Goal: Find specific page/section: Find specific page/section

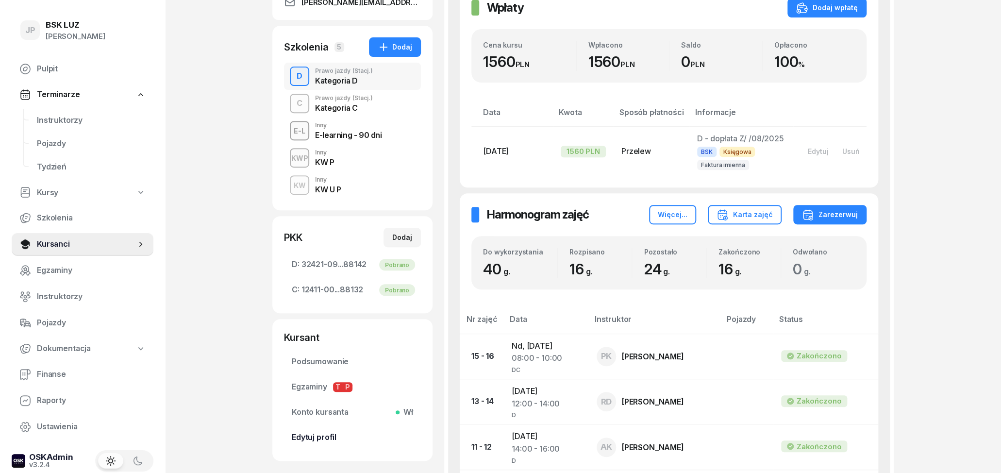
scroll to position [101, 0]
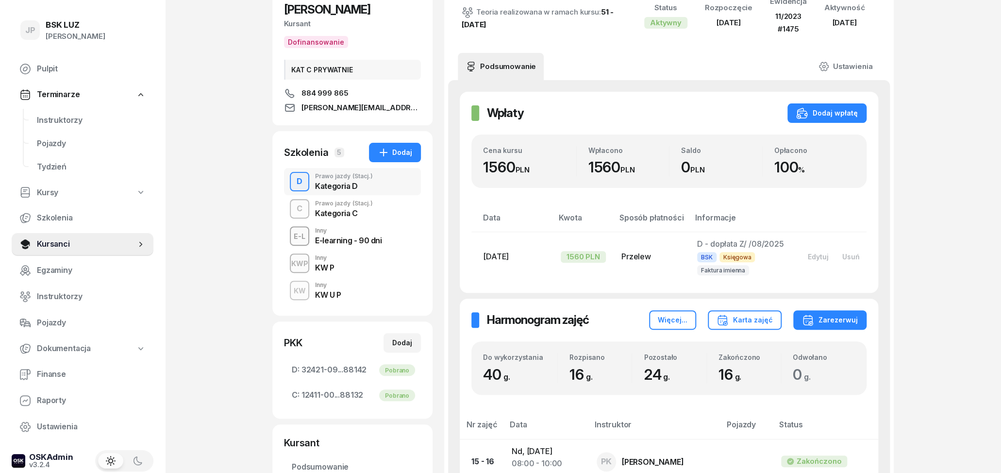
click at [253, 258] on div "JP BSK [PERSON_NAME] Pulpit Terminarze Instruktorzy Pojazdy Tydzień Kursy Szkol…" at bounding box center [500, 411] width 1001 height 1025
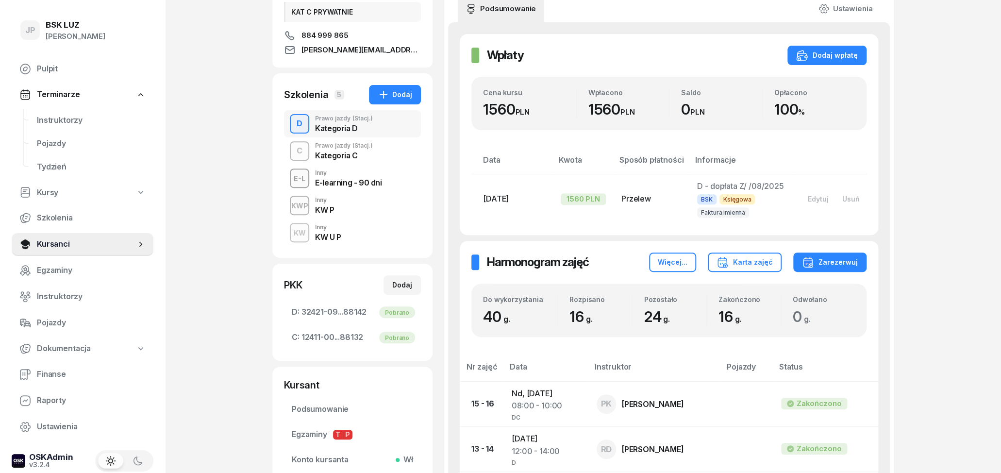
scroll to position [0, 0]
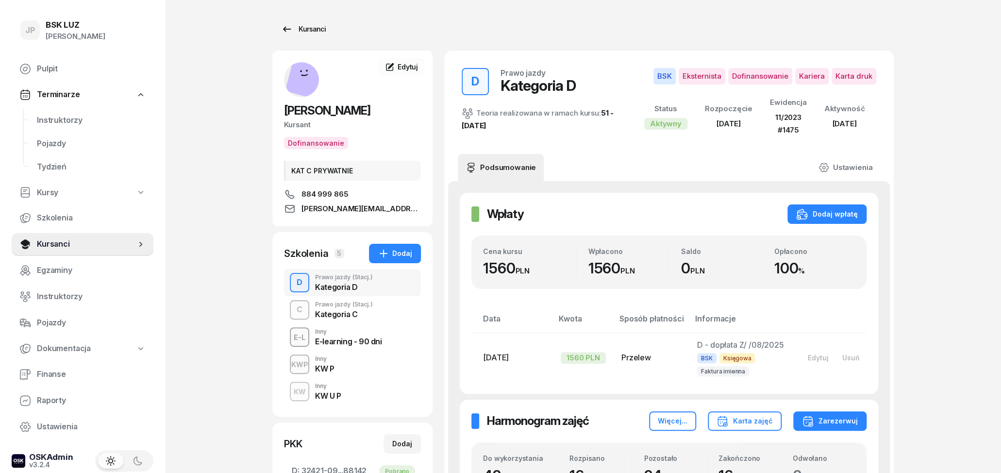
click at [303, 31] on div "Kursanci" at bounding box center [303, 29] width 45 height 12
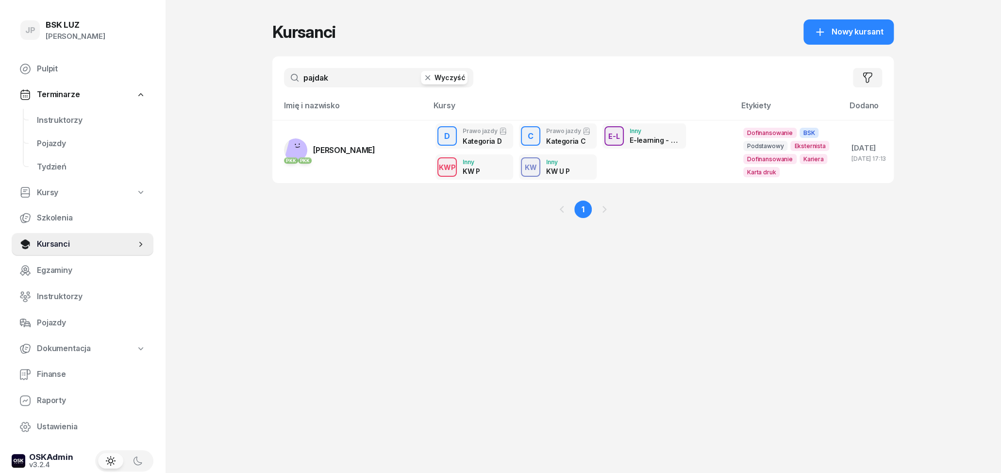
click at [440, 85] on input "pajdak" at bounding box center [378, 77] width 189 height 19
click at [443, 78] on button "Wyczyść" at bounding box center [444, 78] width 47 height 14
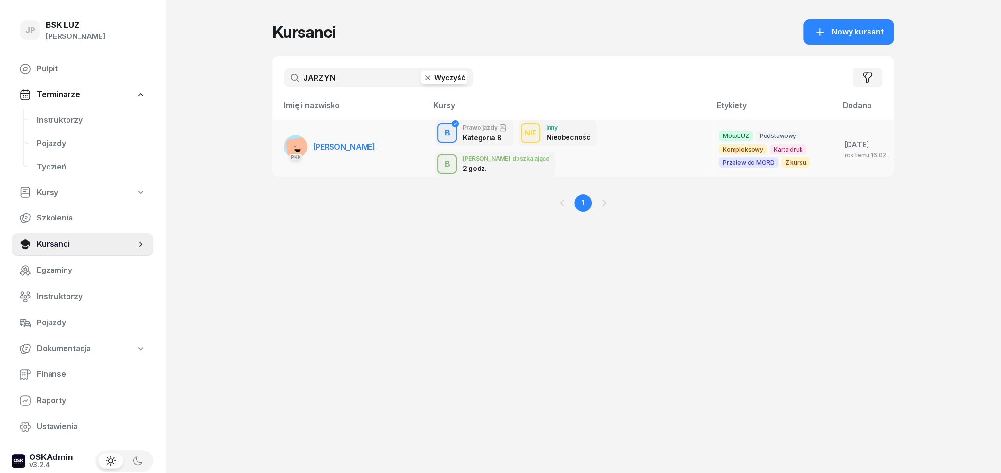
type input "JARZYN"
click at [344, 142] on span "[PERSON_NAME]" at bounding box center [344, 147] width 62 height 10
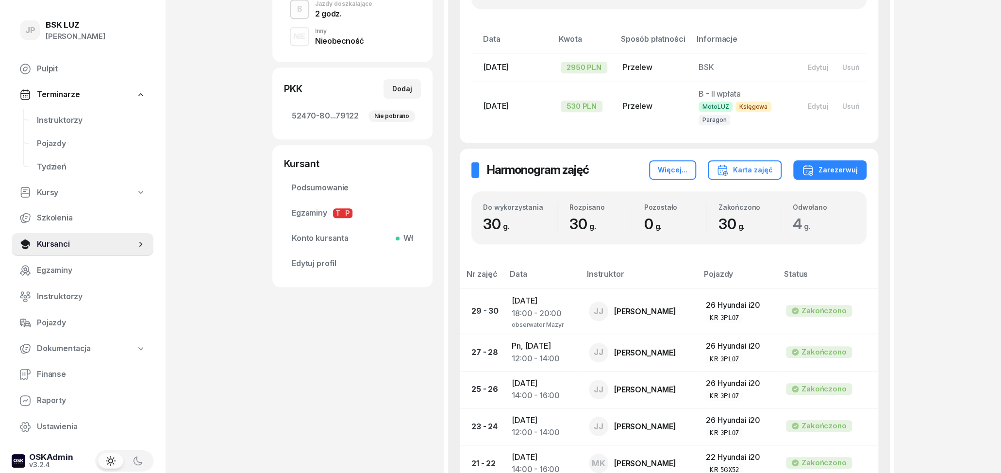
scroll to position [151, 0]
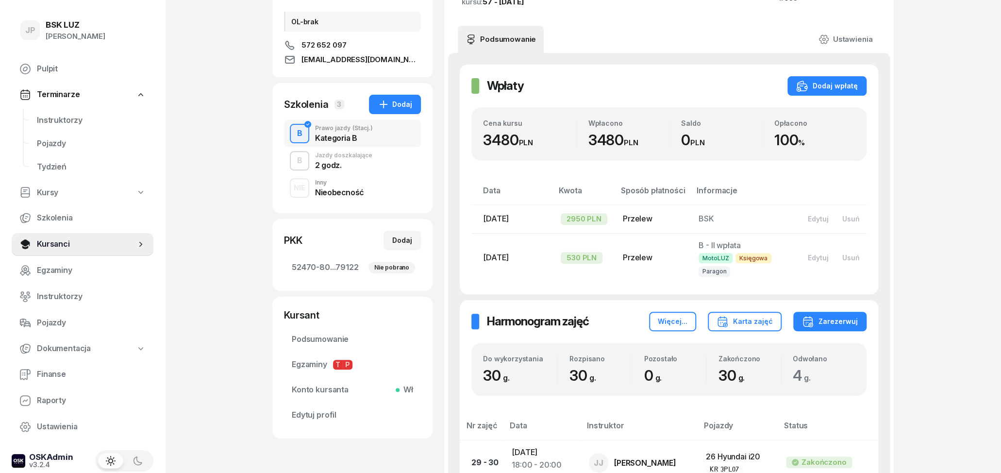
click at [345, 164] on div "2 godz." at bounding box center [343, 165] width 57 height 8
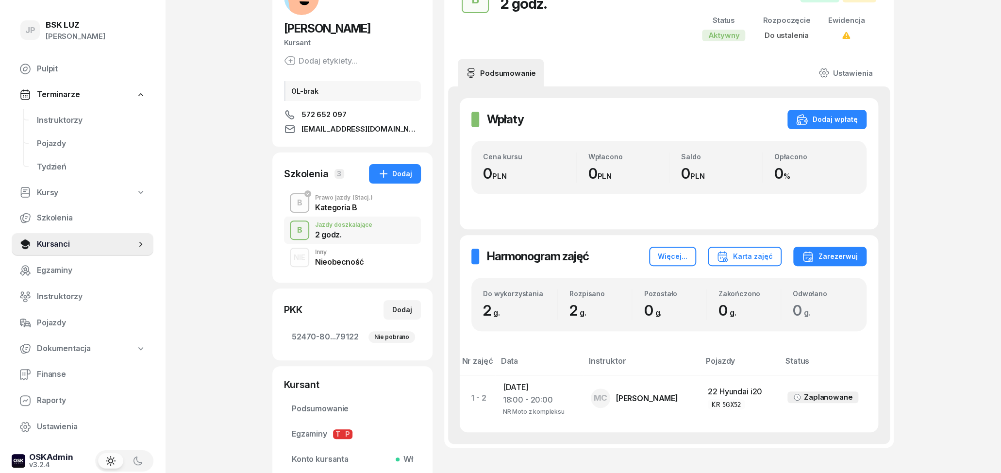
scroll to position [151, 0]
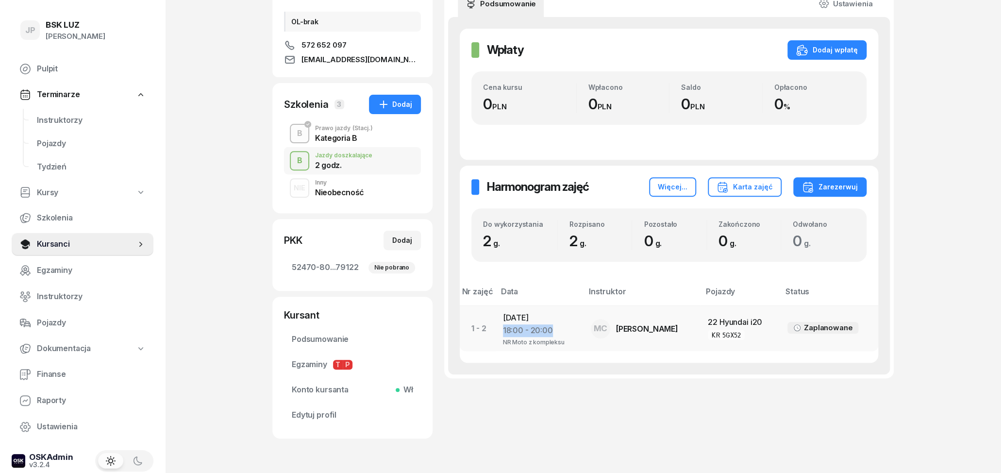
drag, startPoint x: 549, startPoint y: 330, endPoint x: 502, endPoint y: 329, distance: 47.1
click at [583, 329] on td "[DATE] 18:00 - 20:00 NR Moto z kompleksu" at bounding box center [641, 328] width 117 height 45
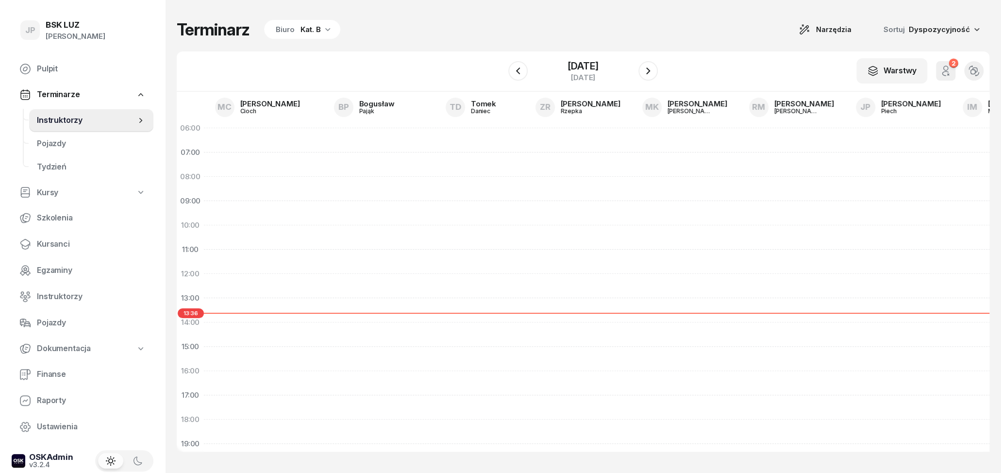
click at [631, 369] on div "Nie wprowadzono Dodaj dyspozycyjność" at bounding box center [684, 346] width 107 height 461
select select "15"
select select "17"
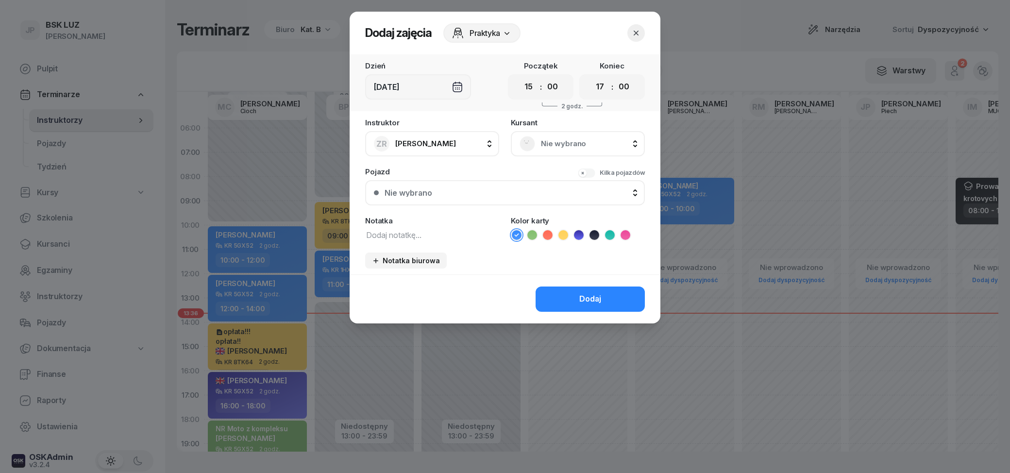
click at [638, 29] on icon "button" at bounding box center [636, 33] width 10 height 10
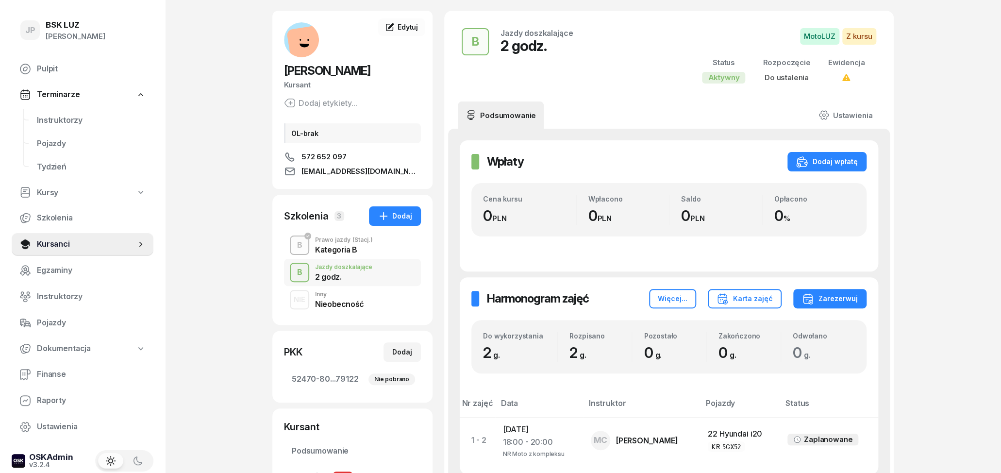
scroll to position [101, 0]
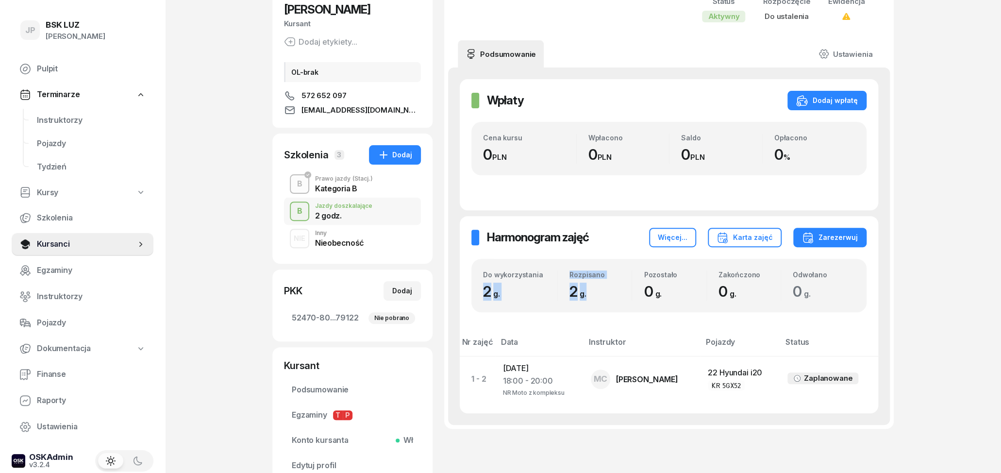
drag, startPoint x: 591, startPoint y: 294, endPoint x: 474, endPoint y: 296, distance: 116.5
click at [474, 296] on div "Do wykorzystania 2 g. Rozpisano 2 g. Pozostało 0 g. Zakończono 0 g. Odwołano 0 …" at bounding box center [668, 285] width 395 height 53
click at [476, 296] on div "Do wykorzystania 2 g. Rozpisano 2 g. Pozostało 0 g. Zakończono 0 g. Odwołano 0 …" at bounding box center [668, 285] width 395 height 53
drag, startPoint x: 641, startPoint y: 292, endPoint x: 806, endPoint y: 299, distance: 164.7
click at [799, 299] on div "Do wykorzystania 2 g. Rozpisano 2 g. Pozostało 0 g. Zakończono 0 g. Odwołano 0 …" at bounding box center [669, 285] width 372 height 30
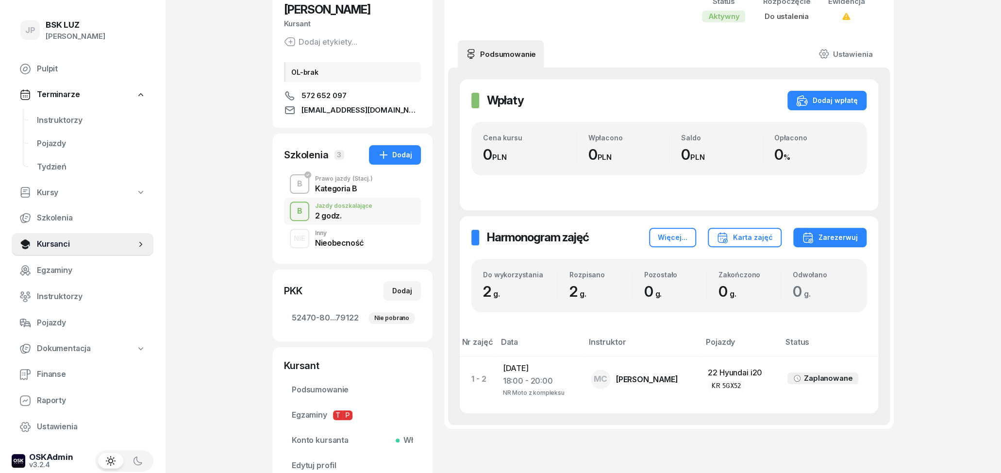
click at [814, 299] on span "0 g." at bounding box center [804, 291] width 23 height 17
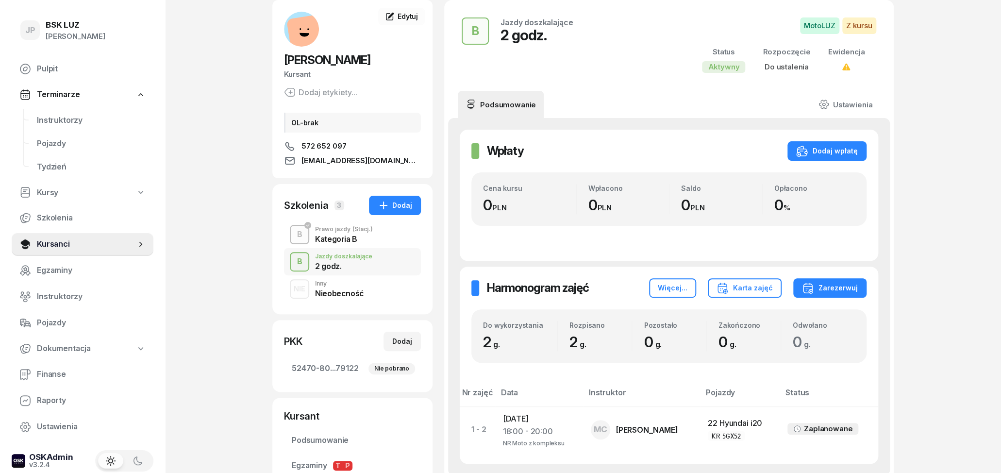
scroll to position [0, 0]
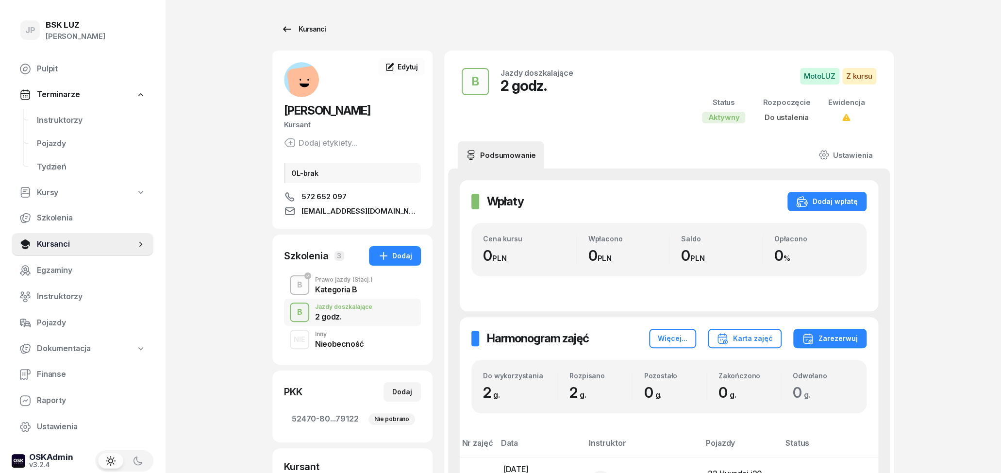
click at [303, 34] on div "Kursanci" at bounding box center [303, 29] width 45 height 12
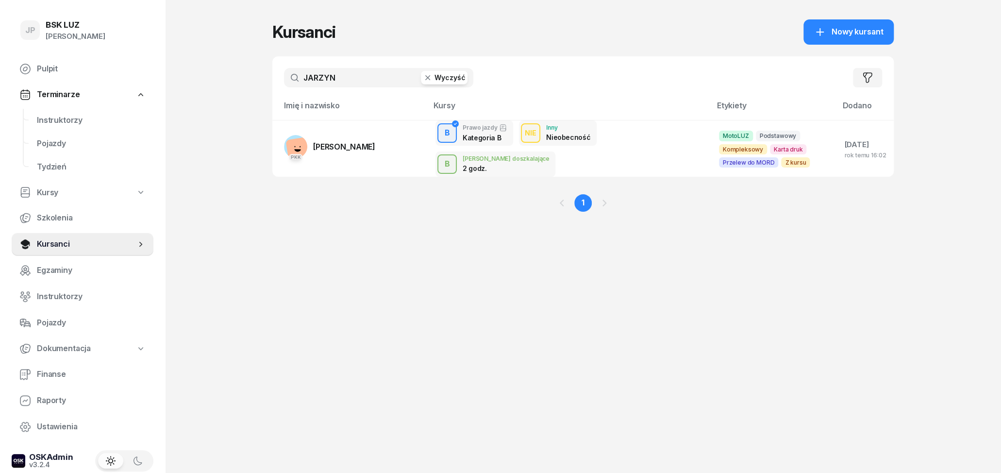
click at [435, 82] on button "Wyczyść" at bounding box center [444, 78] width 47 height 14
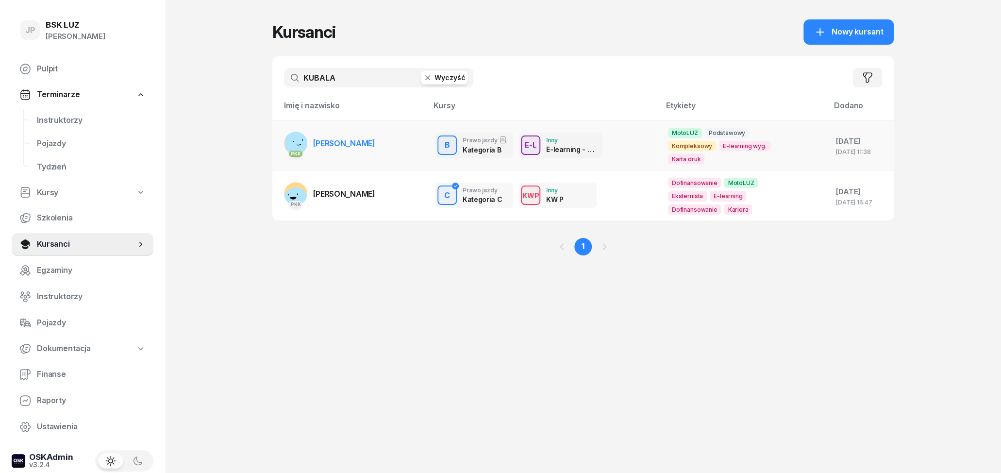
type input "KUBALA"
click at [355, 142] on span "[PERSON_NAME]" at bounding box center [344, 143] width 62 height 10
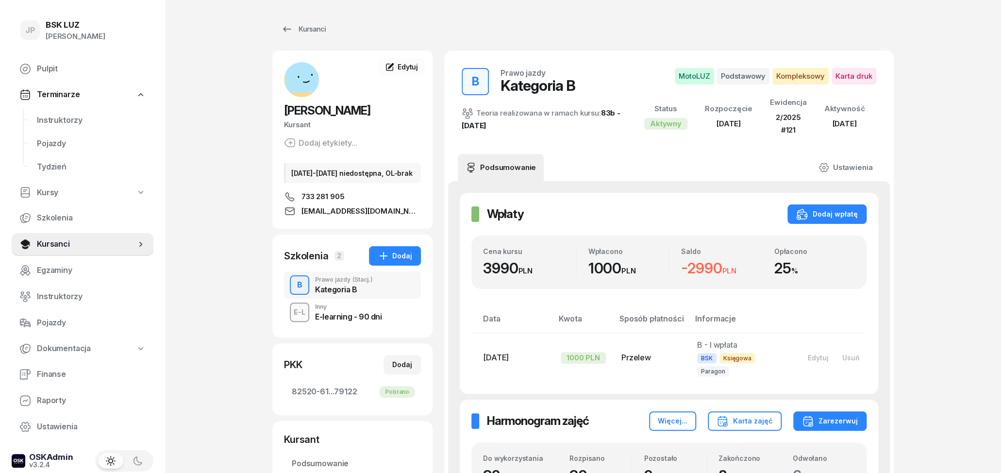
click at [516, 151] on div "B Prawo jazdy Kategoria B Teoria realizowana w ramach kursu: 83b - [DATE] MotoL…" at bounding box center [669, 101] width 450 height 103
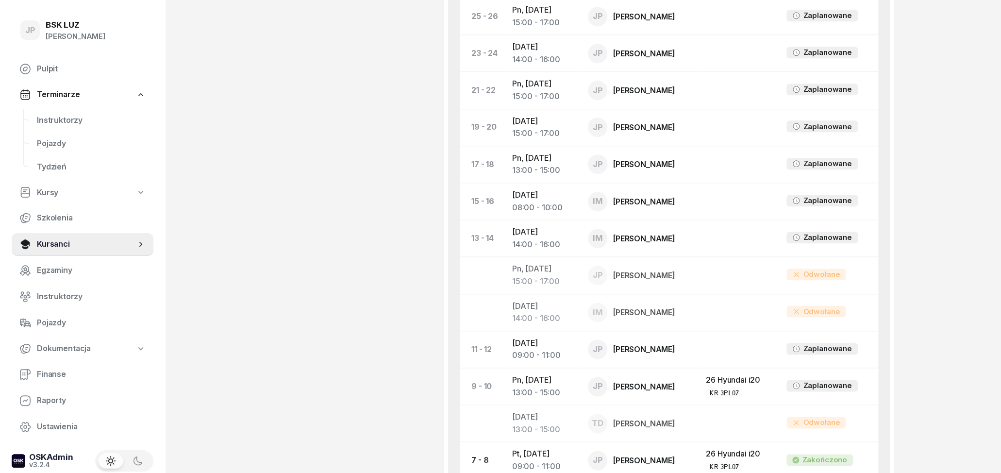
scroll to position [540, 0]
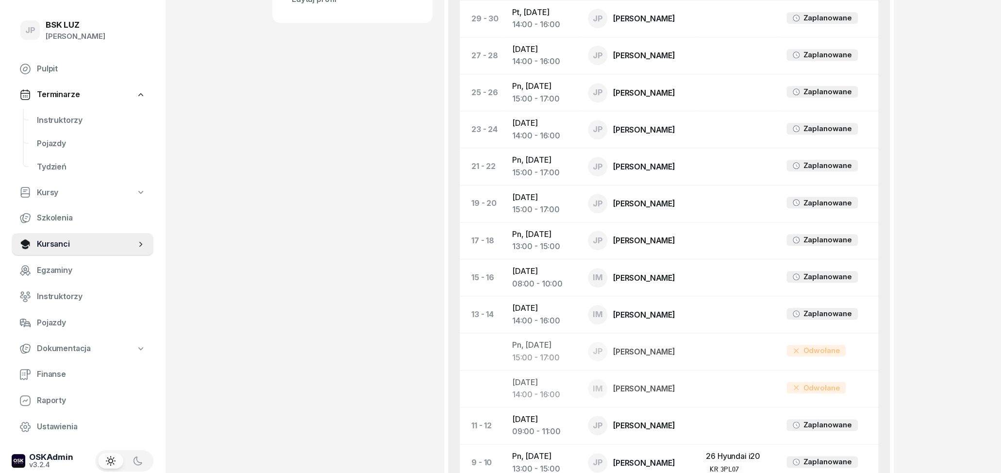
click at [235, 285] on div "JP BSK [PERSON_NAME] Pulpit Terminarze Instruktorzy Pojazdy Tydzień Kursy Szkol…" at bounding box center [500, 124] width 1001 height 1328
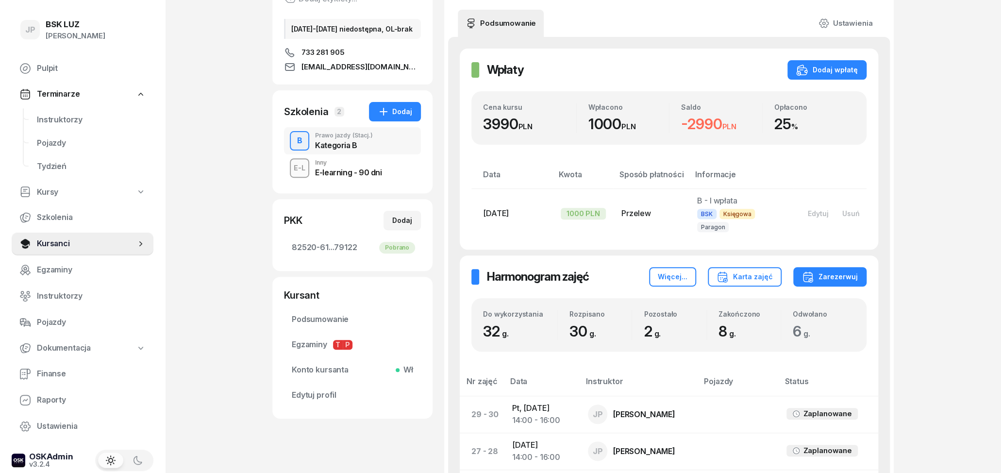
scroll to position [85, 0]
